Goal: Information Seeking & Learning: Learn about a topic

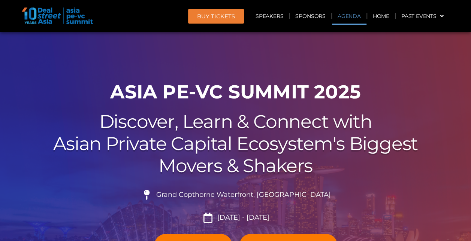
click at [352, 13] on link "Agenda" at bounding box center [349, 15] width 34 height 17
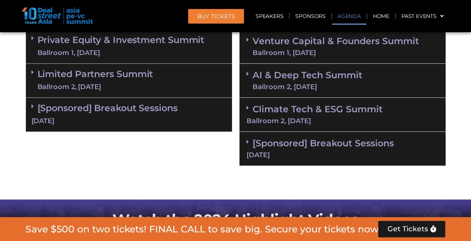
scroll to position [436, 0]
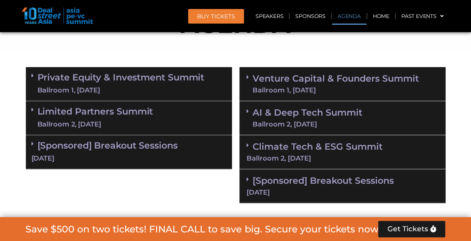
click at [247, 144] on icon at bounding box center [248, 145] width 2 height 6
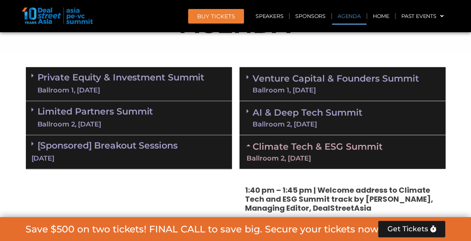
click at [250, 109] on span at bounding box center [250, 111] width 6 height 6
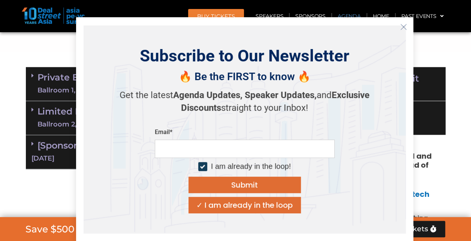
click at [404, 25] on icon "Close" at bounding box center [403, 27] width 7 height 7
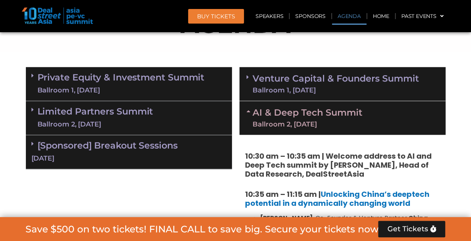
click at [226, 13] on span "BUY Tickets" at bounding box center [216, 16] width 38 height 6
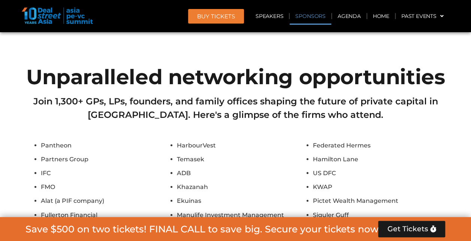
scroll to position [5491, 0]
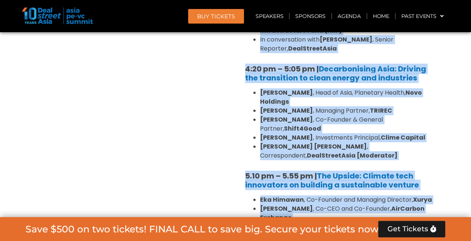
scroll to position [1434, 0]
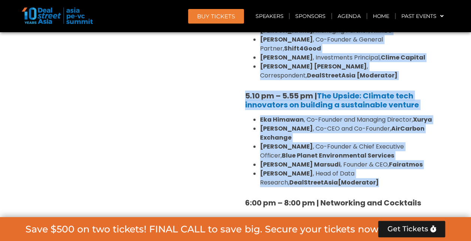
drag, startPoint x: 241, startPoint y: 76, endPoint x: 421, endPoint y: 111, distance: 183.2
copy div "1:40 pm – 1:45 pm | Welcome address to Climate Tech and ESG Summit track by Mic…"
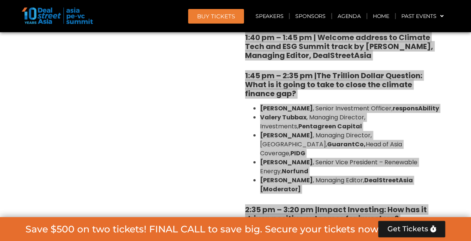
scroll to position [872, 0]
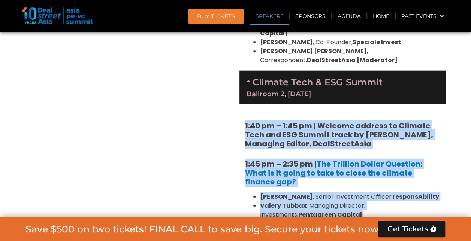
click at [327, 121] on strong "1:40 pm – 1:45 pm | Welcome address to Climate Tech and ESG Summit track by Mic…" at bounding box center [339, 135] width 188 height 28
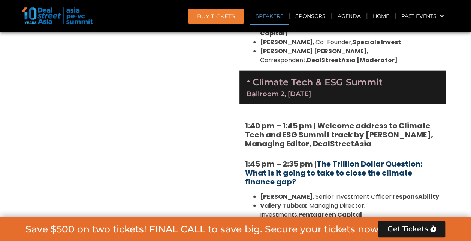
click at [381, 159] on link "The Trillion Dollar Question: What is it going to take to close the climate fin…" at bounding box center [333, 173] width 177 height 28
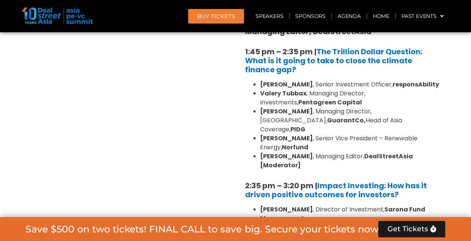
scroll to position [1059, 0]
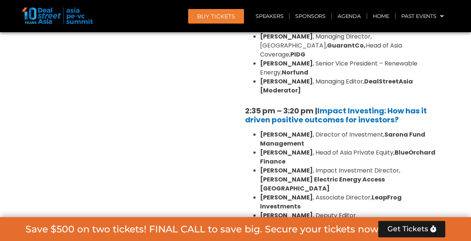
click at [315, 106] on b "2:35 pm – 3:20 pm |" at bounding box center [281, 111] width 72 height 10
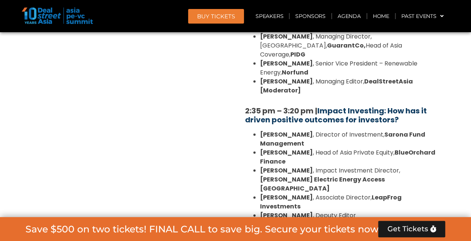
click at [323, 106] on link "Impact Investing: How has it driven positive outcomes for investors?" at bounding box center [336, 115] width 182 height 19
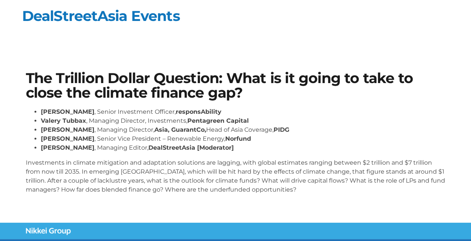
click at [339, 106] on div "The Trillion Dollar Question: What is it going to take to close the climate fin…" at bounding box center [235, 135] width 427 height 137
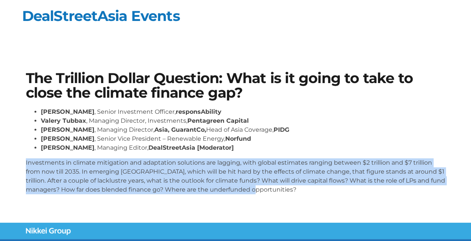
drag, startPoint x: 273, startPoint y: 188, endPoint x: 15, endPoint y: 158, distance: 259.3
click at [15, 158] on section "The Trillion Dollar Question: What is it going to take to close the climate fin…" at bounding box center [235, 136] width 471 height 174
copy p "Investments in climate mitigation and adaptation solutions are lagging, with gl…"
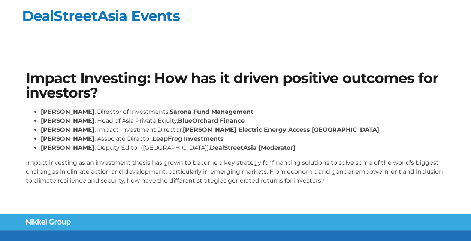
click at [324, 197] on section "Impact Investing: How has it driven positive outcomes for investors? Linda Mok …" at bounding box center [235, 131] width 471 height 165
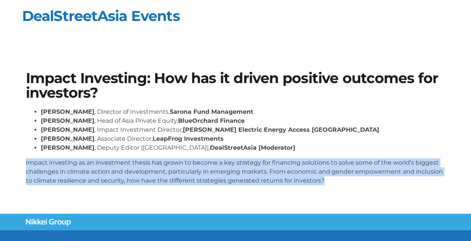
drag, startPoint x: 332, startPoint y: 180, endPoint x: 24, endPoint y: 163, distance: 308.2
click at [24, 163] on div "Impact Investing: How has it driven positive outcomes for investors? Linda Mok …" at bounding box center [235, 131] width 427 height 128
copy p "Impact investing as an investment thesis has grown to become a key strategy for…"
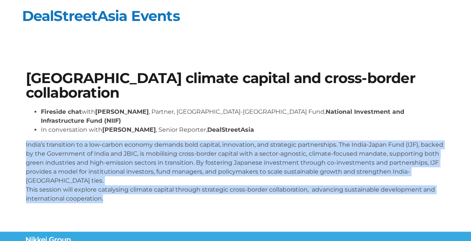
drag, startPoint x: 25, startPoint y: 118, endPoint x: 124, endPoint y: 168, distance: 111.5
click at [124, 168] on div "Catalysing climate capital and cross-border collaboration Fireside chat with Kr…" at bounding box center [235, 140] width 427 height 146
copy p "India’s transition to a low-carbon economy demands bold capital, innovation, an…"
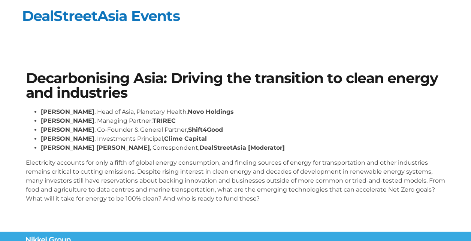
click at [22, 177] on div "Decarbonising Asia: Driving the transition to clean energy and industries [PERS…" at bounding box center [235, 140] width 427 height 146
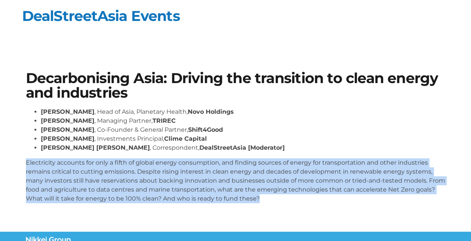
drag, startPoint x: 22, startPoint y: 162, endPoint x: 275, endPoint y: 199, distance: 255.4
click at [275, 199] on div "Decarbonising Asia: Driving the transition to clean energy and industries Deepa…" at bounding box center [235, 140] width 427 height 146
copy p "Electricity accounts for only a fifth of global energy consumption, and finding…"
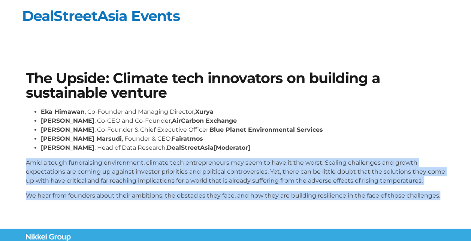
drag, startPoint x: 24, startPoint y: 164, endPoint x: 453, endPoint y: 193, distance: 430.6
click at [453, 193] on section "The Upside: Climate tech innovators on building a sustainable venture [PERSON_N…" at bounding box center [235, 139] width 471 height 180
copy div "Amid a tough fundraising environment, climate tech entrepreneurs may seem to ha…"
